Goal: Information Seeking & Learning: Learn about a topic

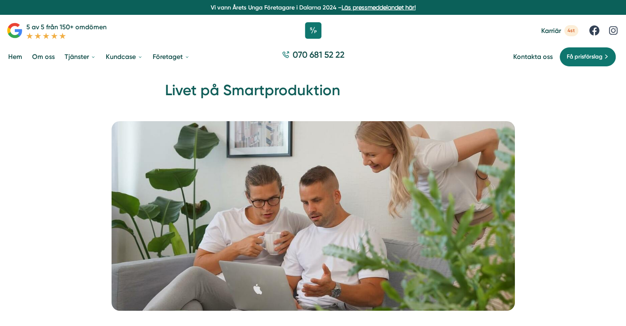
click at [557, 32] on span "Karriär" at bounding box center [551, 31] width 20 height 8
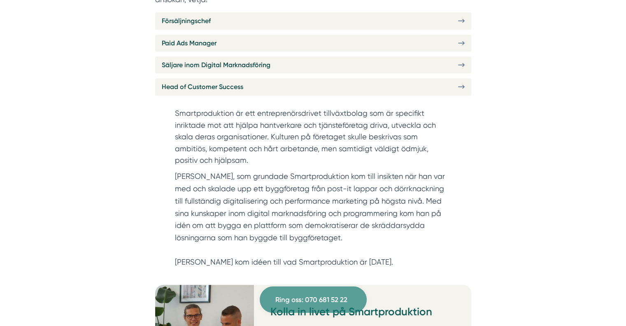
scroll to position [329, 0]
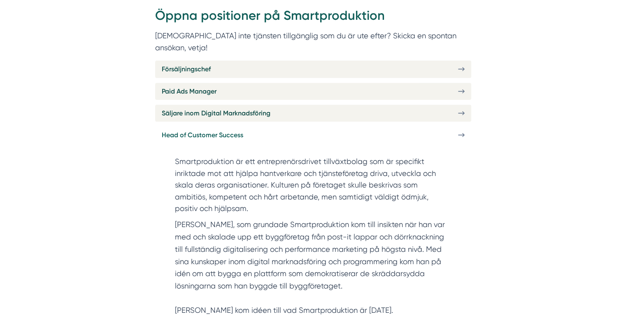
click at [323, 126] on link "Head of Customer Success" at bounding box center [313, 134] width 316 height 17
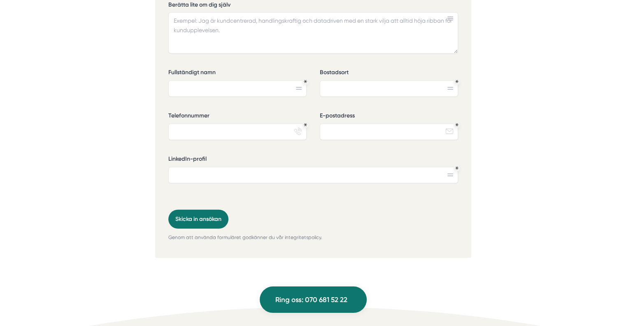
scroll to position [2305, 0]
